Goal: Find specific page/section: Find specific page/section

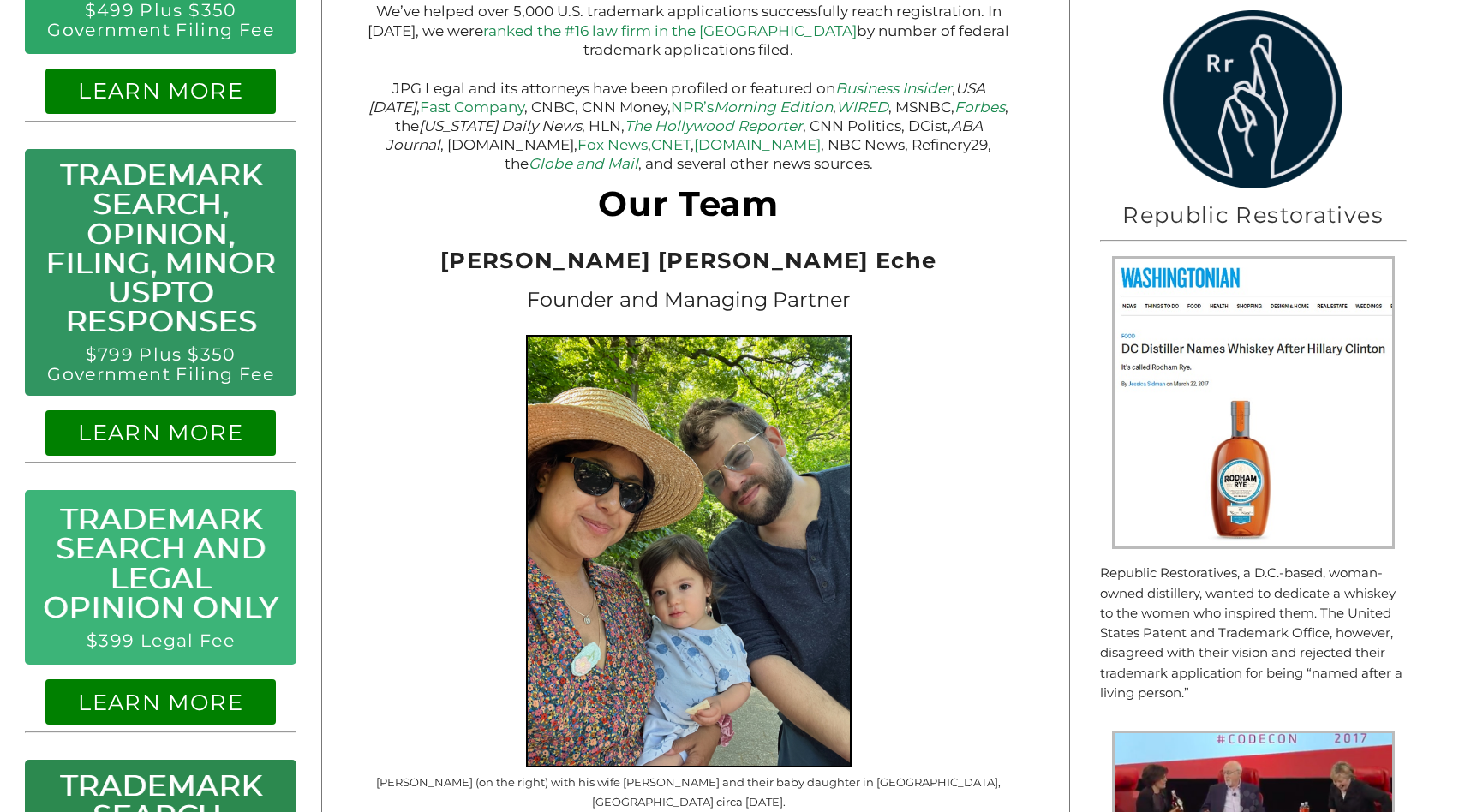
scroll to position [561, 0]
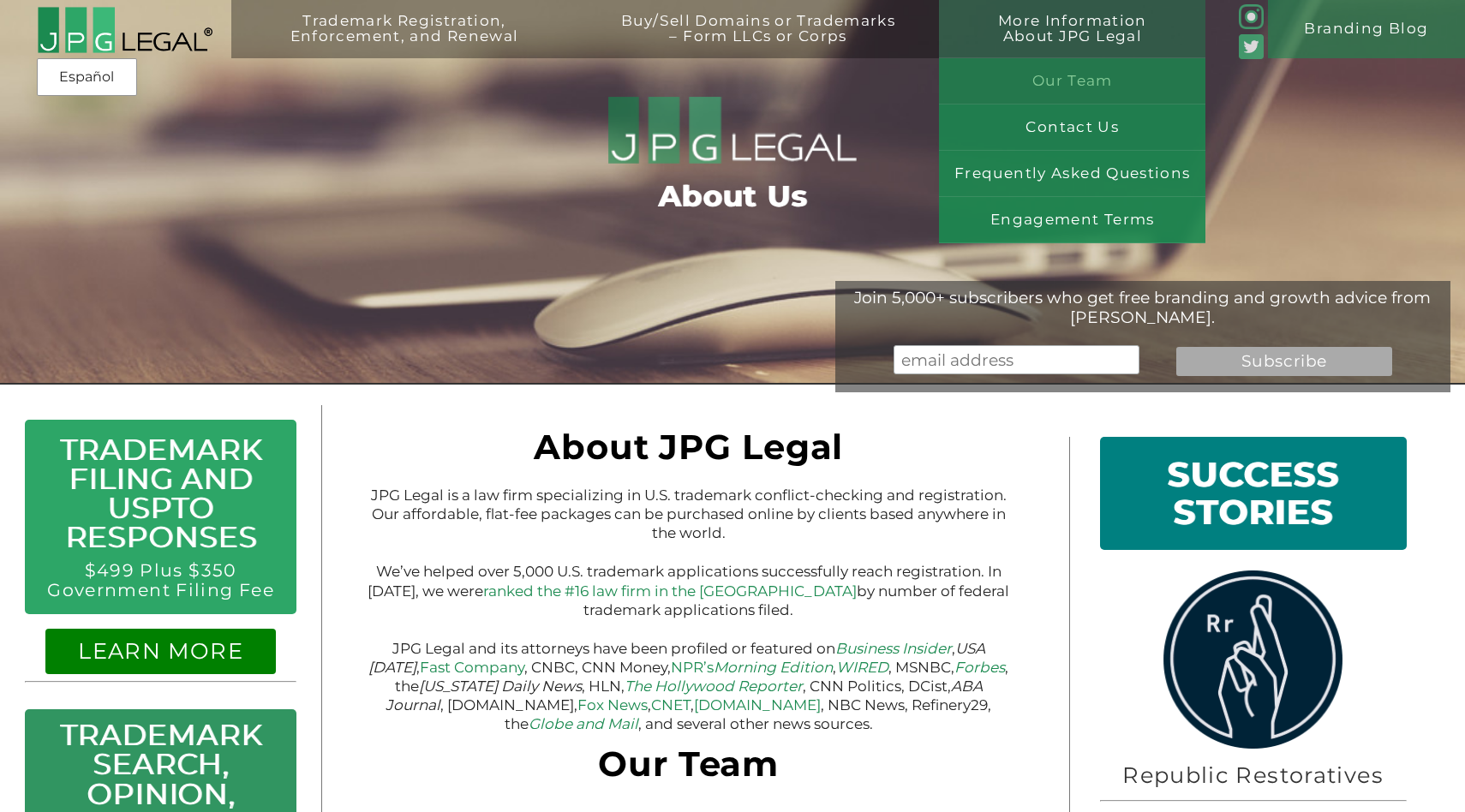
click at [996, 72] on link "Our Team" at bounding box center [1072, 81] width 267 height 46
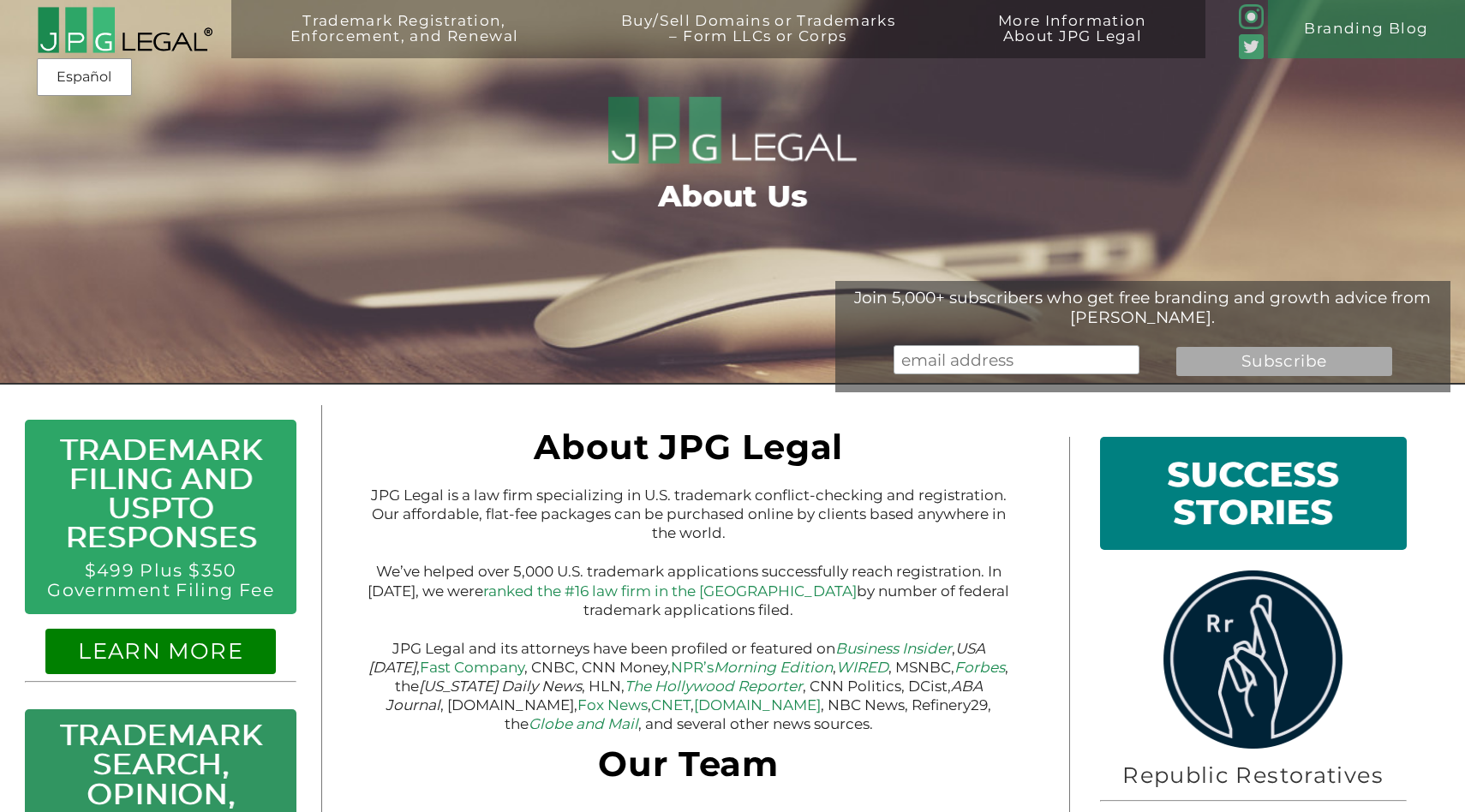
click at [211, 568] on link "$499 Plus $350 Government Filing Fee" at bounding box center [160, 580] width 227 height 41
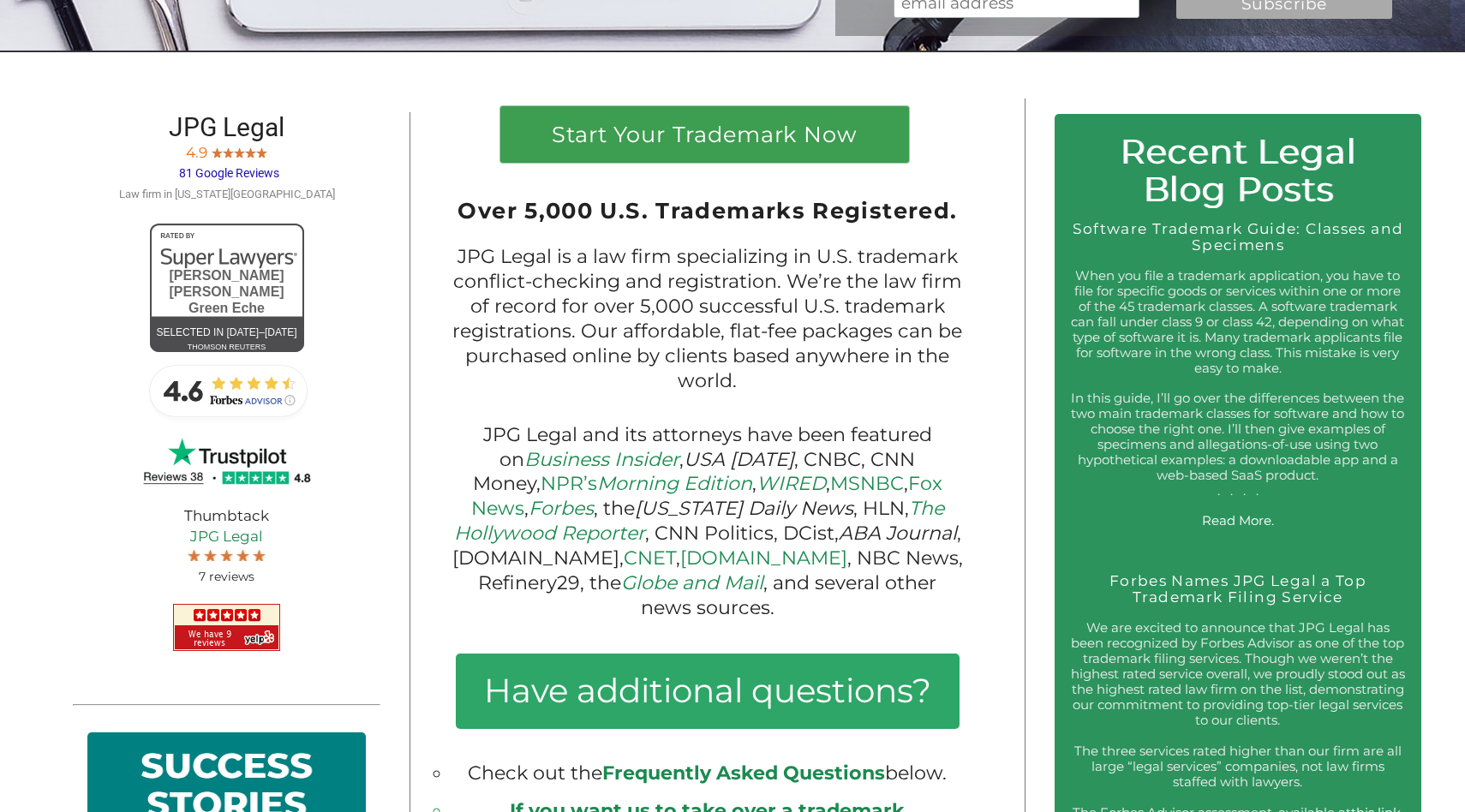
scroll to position [754, 0]
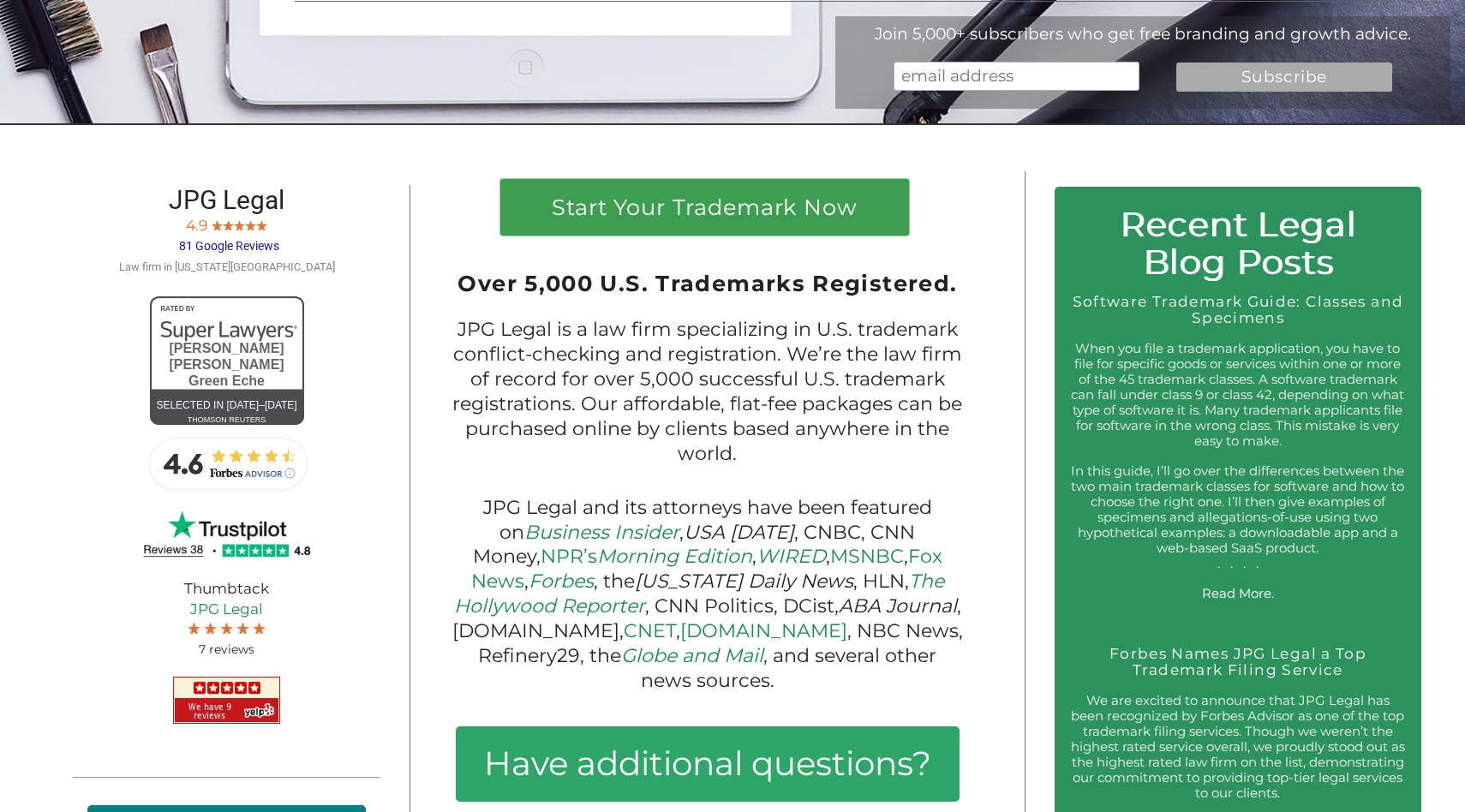
click at [220, 242] on span "81 Google Reviews" at bounding box center [229, 246] width 100 height 14
